Goal: Task Accomplishment & Management: Manage account settings

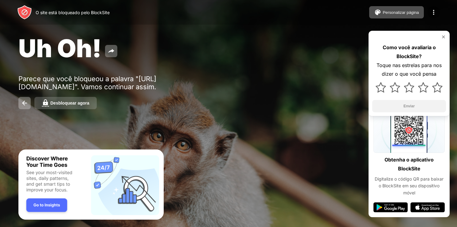
click at [65, 101] on div "Desbloquear agora" at bounding box center [69, 103] width 39 height 5
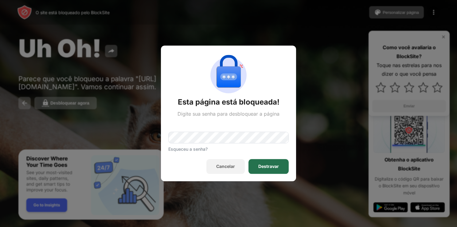
click at [270, 168] on div "Destravar" at bounding box center [269, 166] width 21 height 5
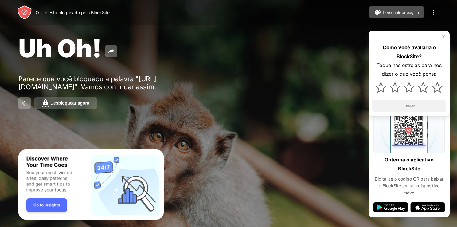
click at [80, 105] on div "Desbloquear agora" at bounding box center [69, 103] width 39 height 5
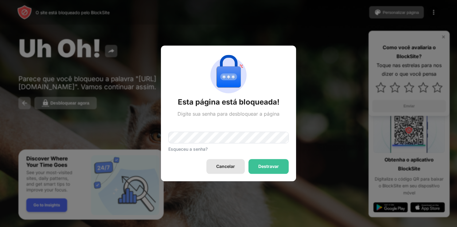
click at [235, 163] on div "Cancelar" at bounding box center [226, 166] width 38 height 15
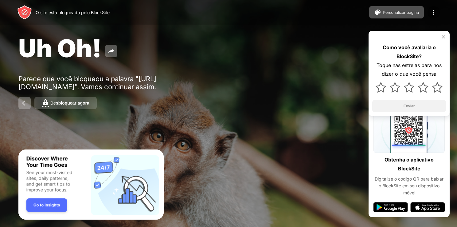
click at [80, 100] on button "Desbloquear agora" at bounding box center [65, 103] width 62 height 12
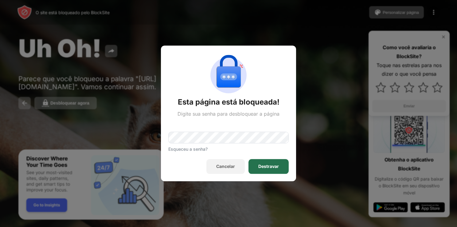
click at [270, 165] on div "Destravar" at bounding box center [269, 166] width 21 height 5
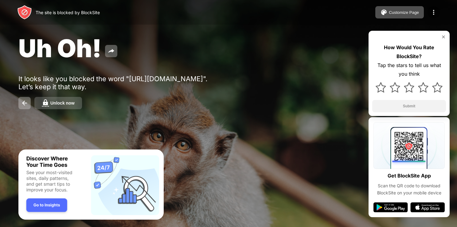
click at [74, 100] on button "Unlock now" at bounding box center [58, 103] width 48 height 12
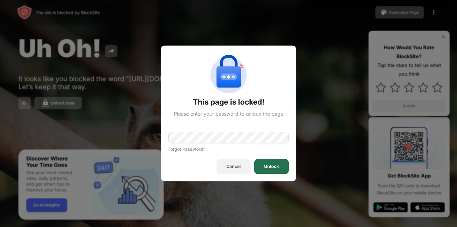
click at [261, 167] on div "Unlock" at bounding box center [272, 166] width 34 height 15
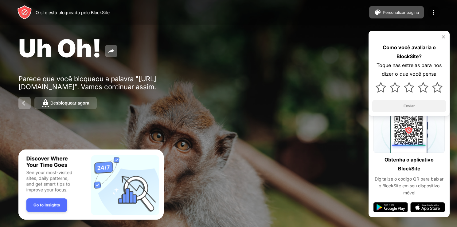
click at [58, 107] on button "Desbloquear agora" at bounding box center [65, 103] width 62 height 12
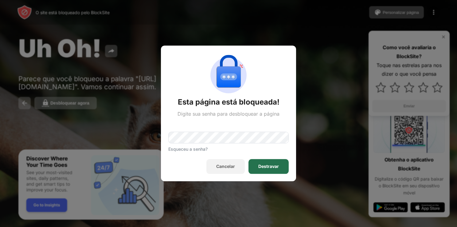
click at [269, 164] on div "Destravar" at bounding box center [269, 166] width 21 height 5
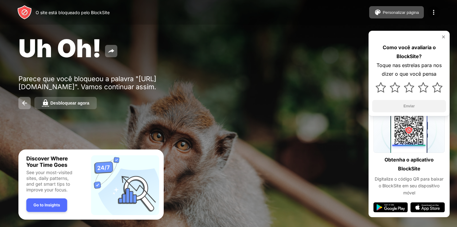
click at [73, 104] on div "Desbloquear agora" at bounding box center [69, 103] width 39 height 5
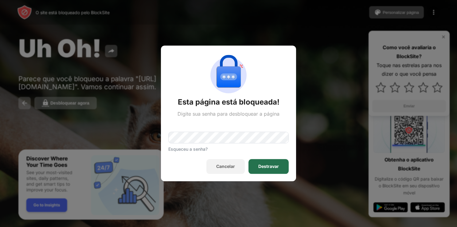
click at [261, 163] on div "Destravar" at bounding box center [269, 166] width 40 height 15
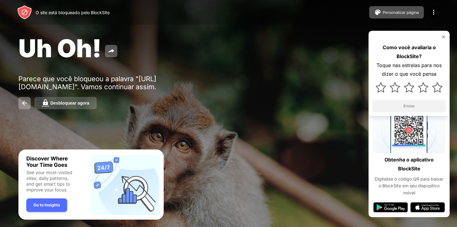
click at [62, 103] on div "Desbloquear agora" at bounding box center [69, 103] width 39 height 5
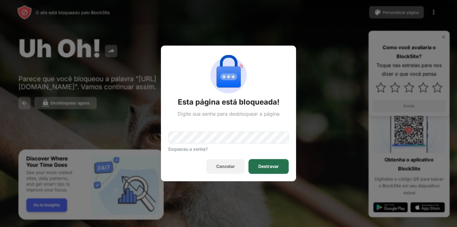
click at [270, 163] on div "Destravar" at bounding box center [269, 166] width 40 height 15
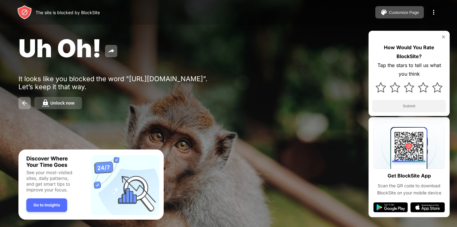
click at [53, 105] on div "Unlock now" at bounding box center [62, 103] width 24 height 5
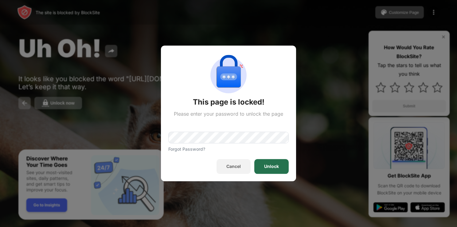
click at [278, 163] on div "Unlock" at bounding box center [272, 166] width 34 height 15
